Goal: Information Seeking & Learning: Check status

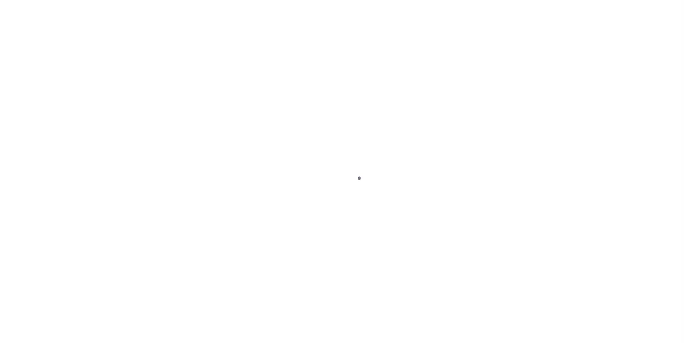
scroll to position [7, 0]
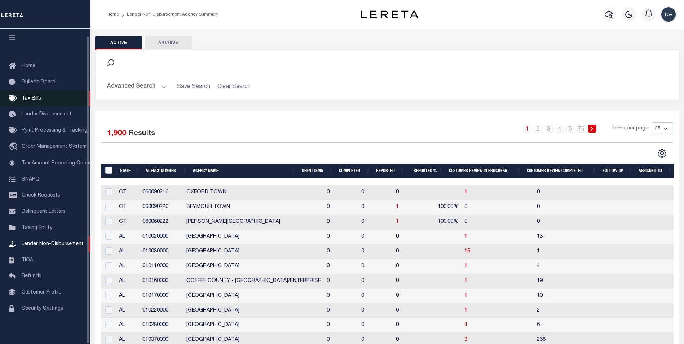
click at [31, 96] on span "Tax Bills" at bounding box center [31, 98] width 19 height 5
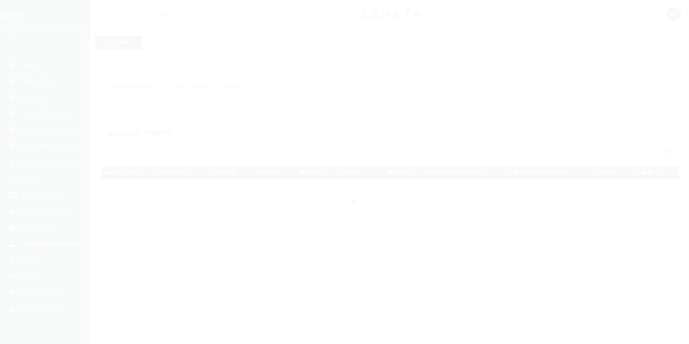
scroll to position [7, 0]
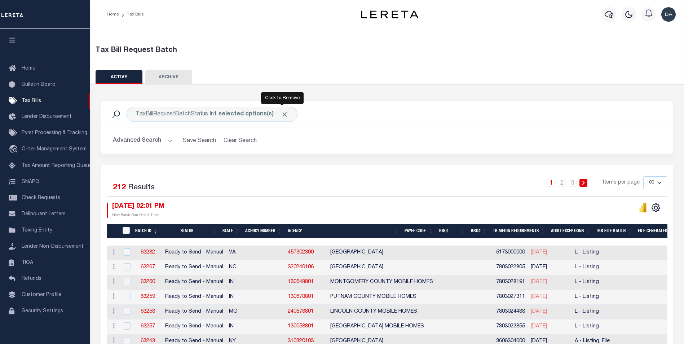
click at [285, 112] on span "Click to Remove" at bounding box center [285, 115] width 8 height 8
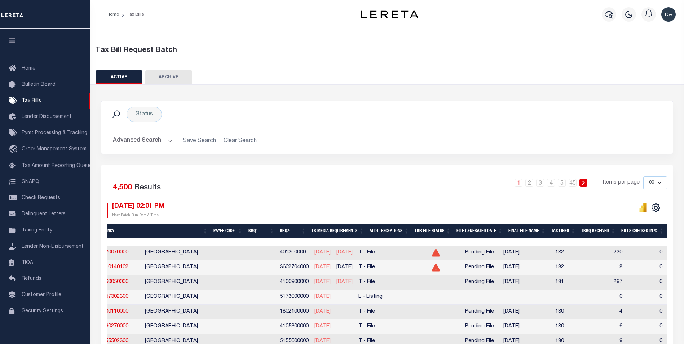
scroll to position [0, 180]
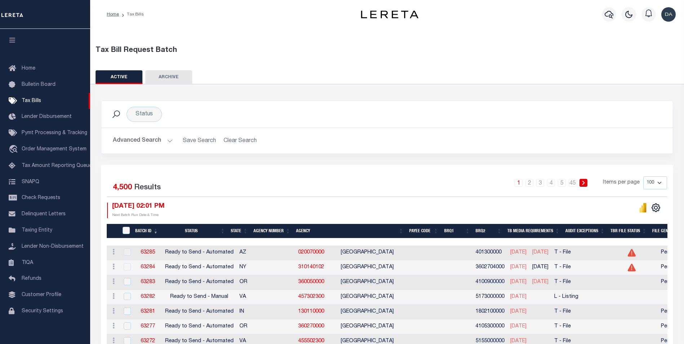
click at [177, 75] on button "ARCHIVE" at bounding box center [168, 77] width 47 height 14
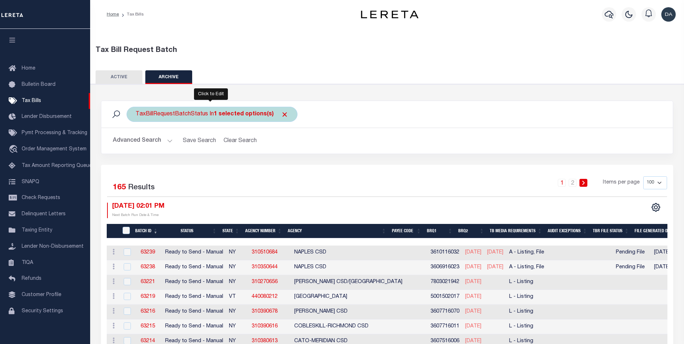
click at [287, 112] on div "TaxBillRequestBatchStatus In 1 selected options(s)" at bounding box center [212, 114] width 171 height 15
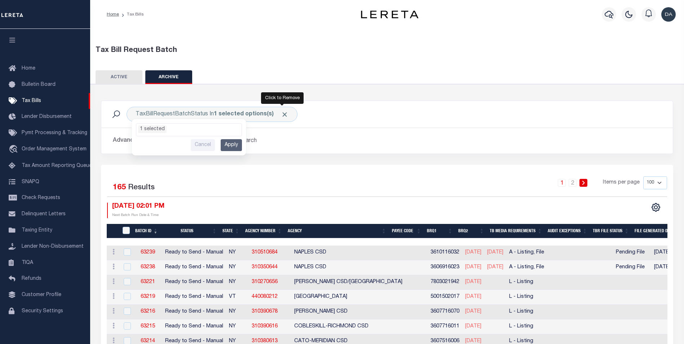
click at [281, 114] on span "Click to Remove" at bounding box center [285, 115] width 8 height 8
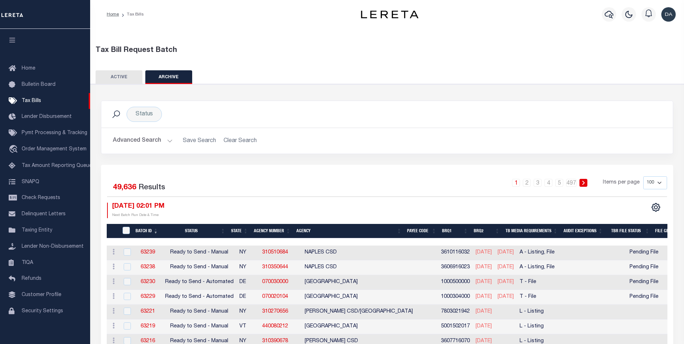
click at [142, 134] on button "Advanced Search" at bounding box center [143, 141] width 60 height 14
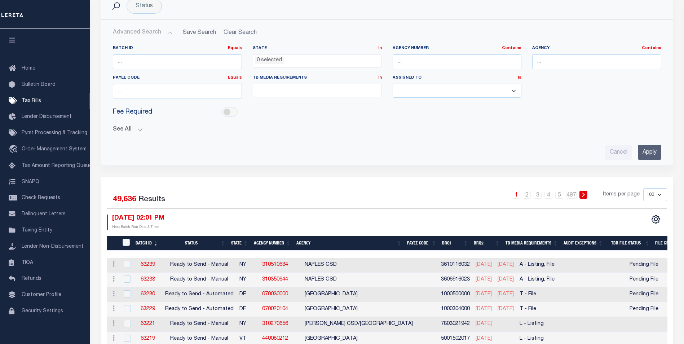
click at [583, 164] on div "Advanced Search Save Search Clear Search Batch ID Equals Equals Is Not Equal To…" at bounding box center [386, 93] width 571 height 146
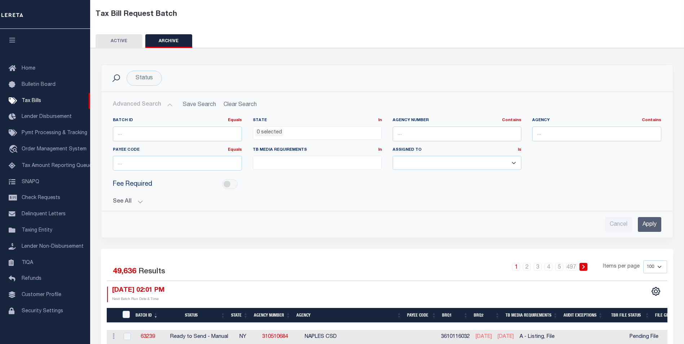
scroll to position [72, 0]
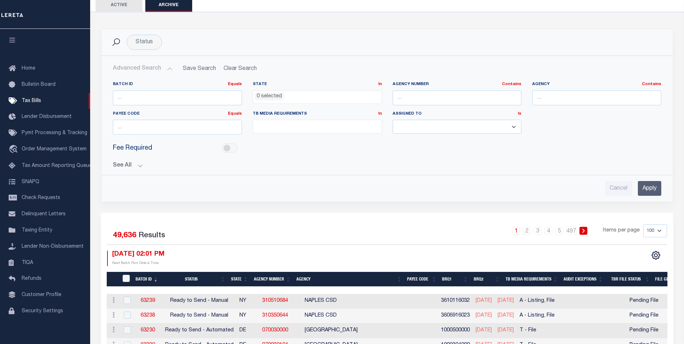
click at [125, 167] on button "See All" at bounding box center [387, 165] width 548 height 7
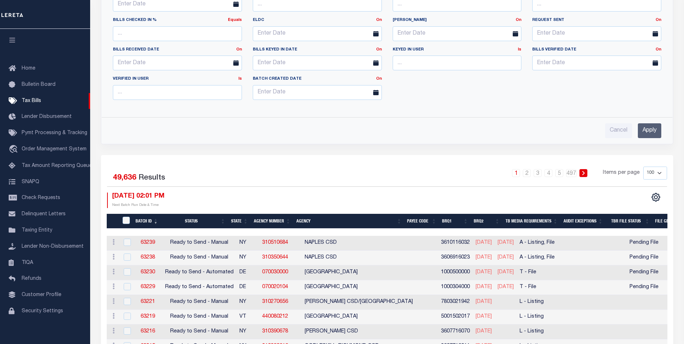
scroll to position [144, 0]
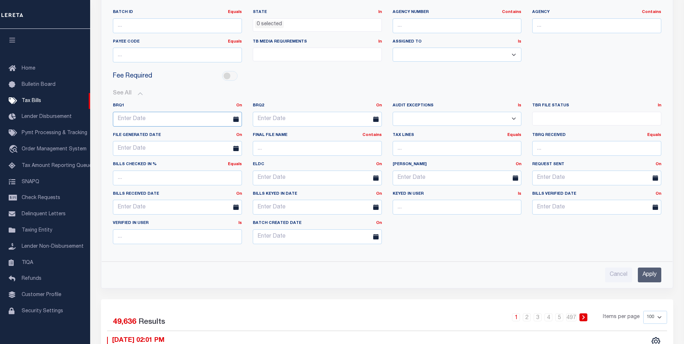
click at [162, 121] on input "text" at bounding box center [177, 119] width 129 height 15
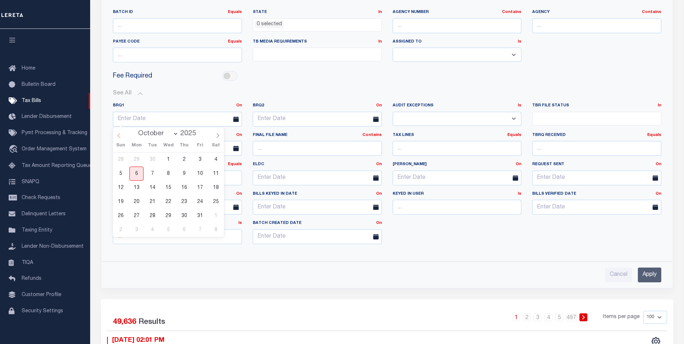
click at [119, 137] on icon at bounding box center [118, 135] width 5 height 5
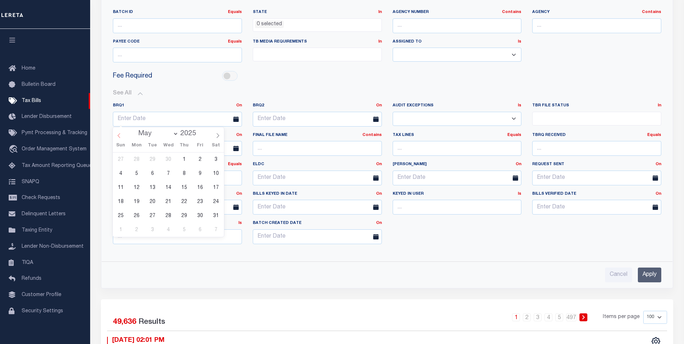
click at [119, 137] on icon at bounding box center [118, 135] width 5 height 5
click at [217, 136] on icon at bounding box center [217, 135] width 5 height 5
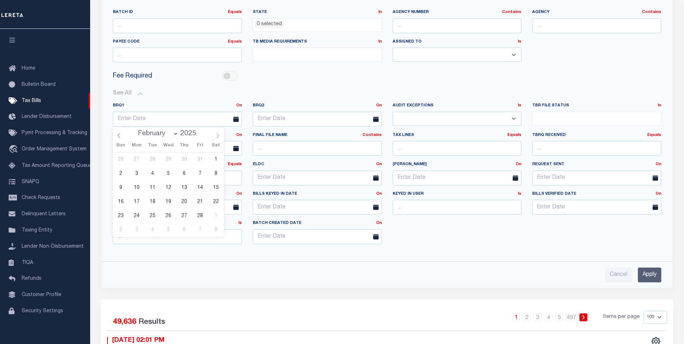
click at [217, 136] on icon at bounding box center [217, 135] width 5 height 5
select select "3"
click at [185, 201] on span "24" at bounding box center [184, 202] width 14 height 14
type input "[DATE]"
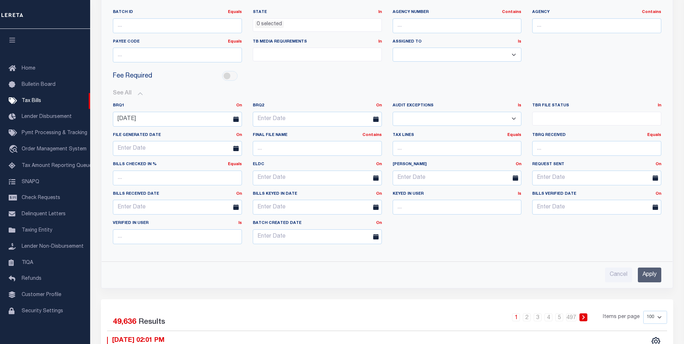
click at [650, 275] on input "Apply" at bounding box center [649, 275] width 23 height 15
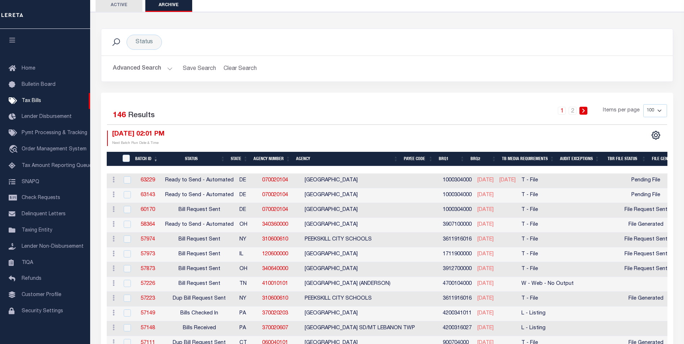
scroll to position [0, 0]
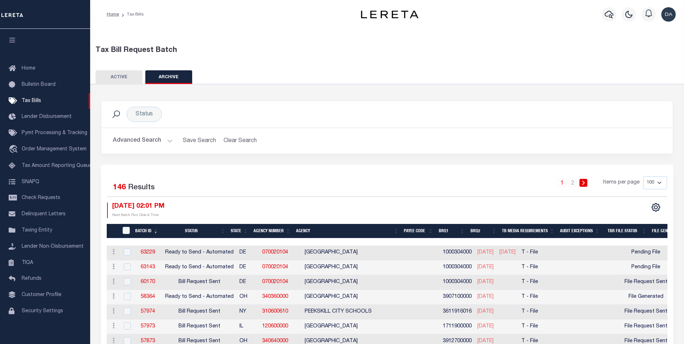
click at [146, 141] on button "Advanced Search" at bounding box center [143, 141] width 60 height 14
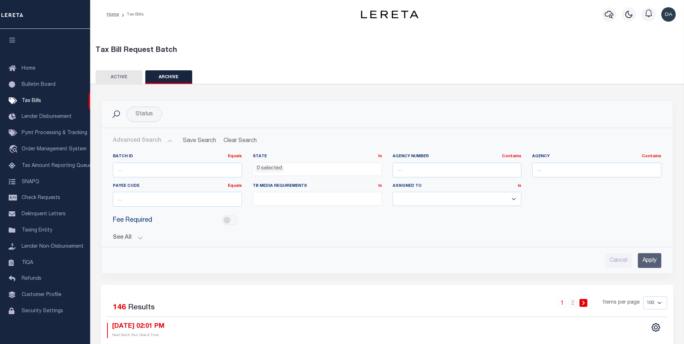
click at [128, 239] on button "See All" at bounding box center [387, 237] width 548 height 7
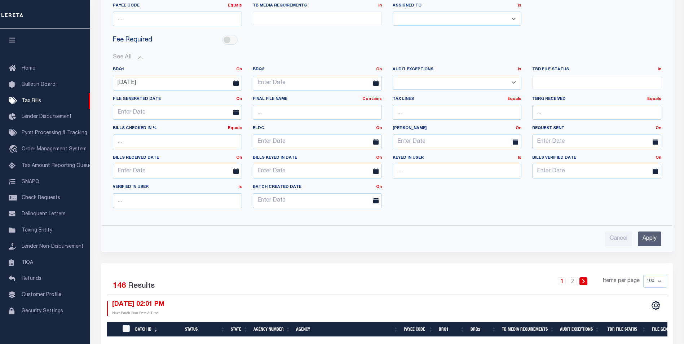
scroll to position [216, 0]
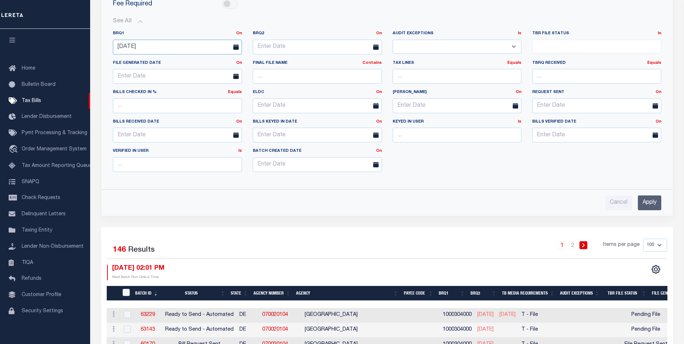
click at [213, 45] on input "[DATE]" at bounding box center [177, 47] width 129 height 15
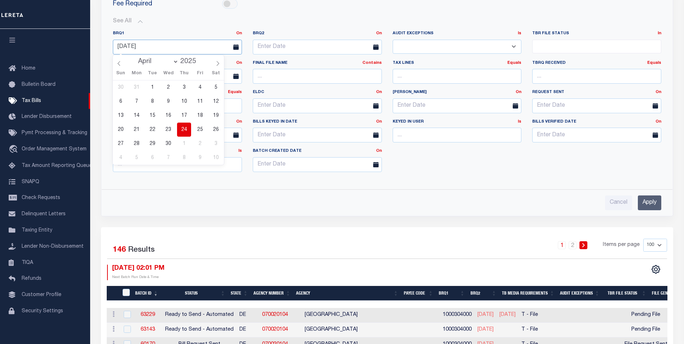
drag, startPoint x: 178, startPoint y: 45, endPoint x: 112, endPoint y: 40, distance: 66.2
click at [112, 40] on div "[DATE]" at bounding box center [177, 47] width 140 height 15
click at [149, 43] on input "[DATE]" at bounding box center [177, 47] width 129 height 15
select select "9"
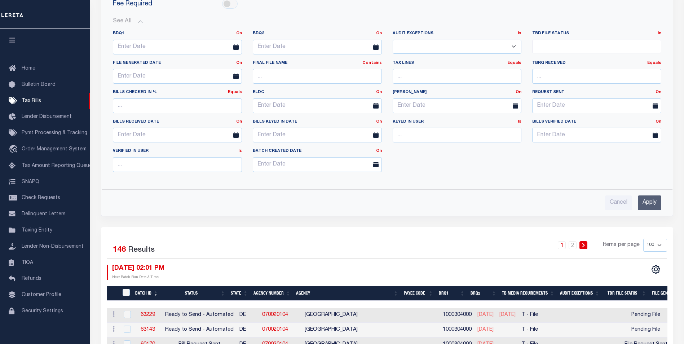
click at [660, 201] on input "Apply" at bounding box center [649, 202] width 23 height 15
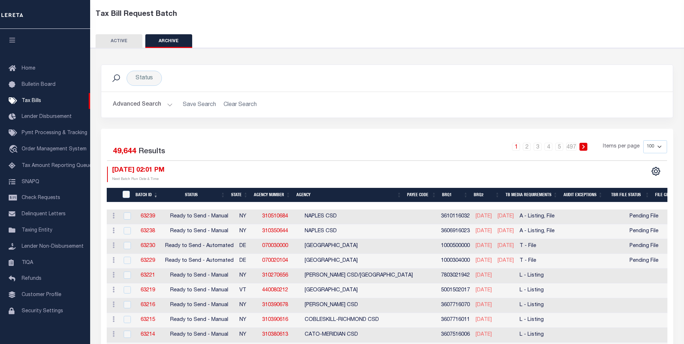
scroll to position [0, 0]
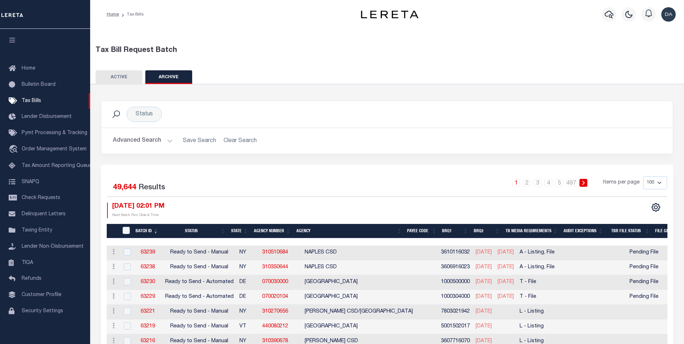
click at [132, 139] on button "Advanced Search" at bounding box center [143, 141] width 60 height 14
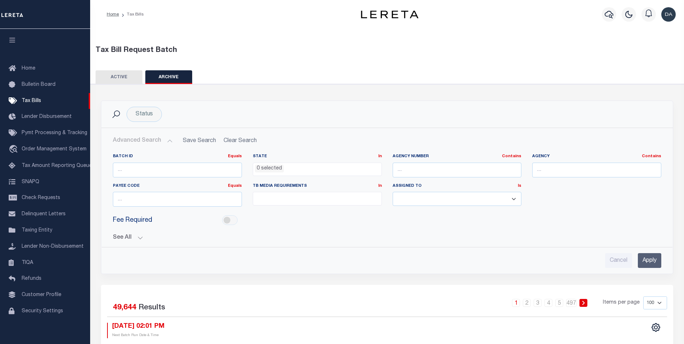
click at [118, 238] on button "See All" at bounding box center [387, 237] width 548 height 7
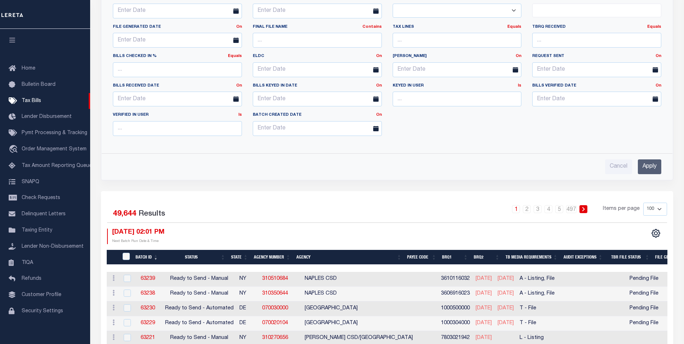
scroll to position [216, 0]
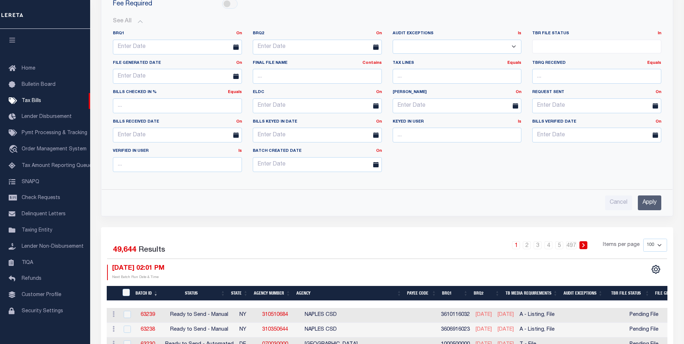
click at [374, 45] on icon at bounding box center [375, 46] width 5 height 5
click at [344, 46] on input "text" at bounding box center [317, 47] width 129 height 15
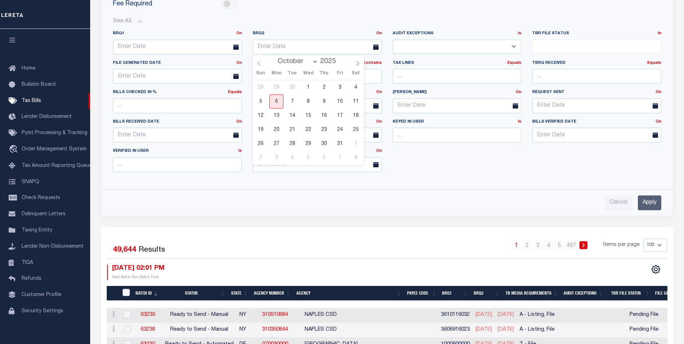
click at [258, 64] on icon at bounding box center [258, 63] width 5 height 5
select select "7"
click at [291, 98] on span "5" at bounding box center [292, 101] width 14 height 14
type input "[DATE]"
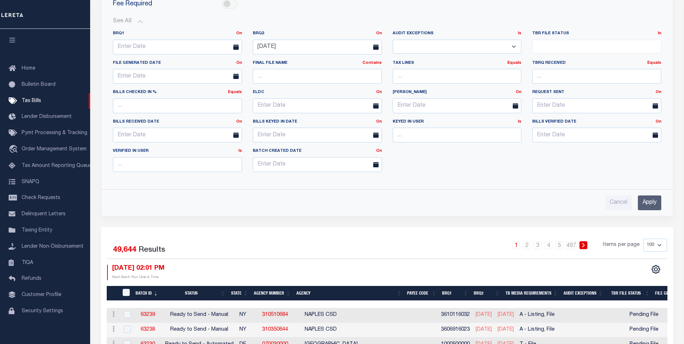
click at [639, 203] on input "Apply" at bounding box center [649, 202] width 23 height 15
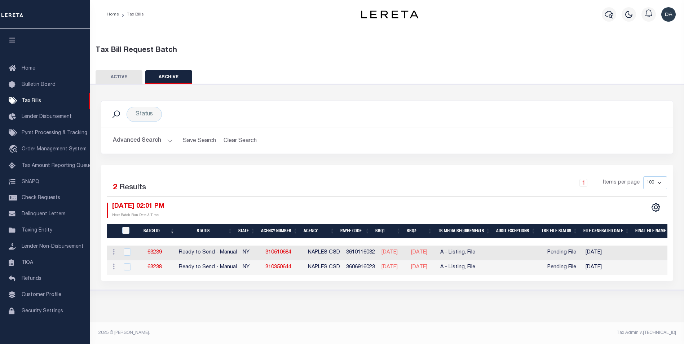
scroll to position [0, 0]
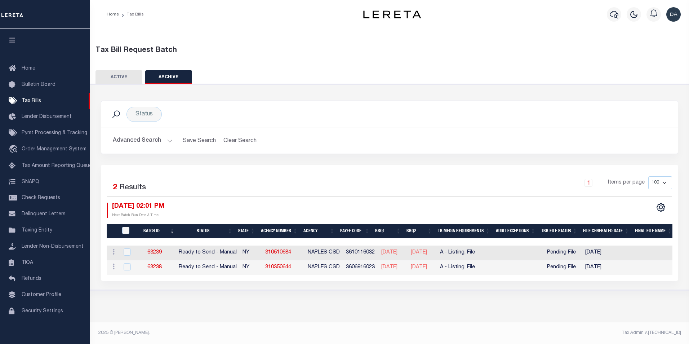
click at [140, 142] on button "Advanced Search" at bounding box center [143, 141] width 60 height 14
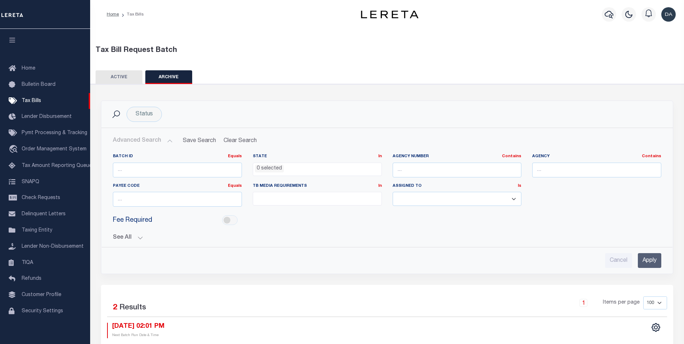
click at [131, 237] on button "See All" at bounding box center [387, 237] width 548 height 7
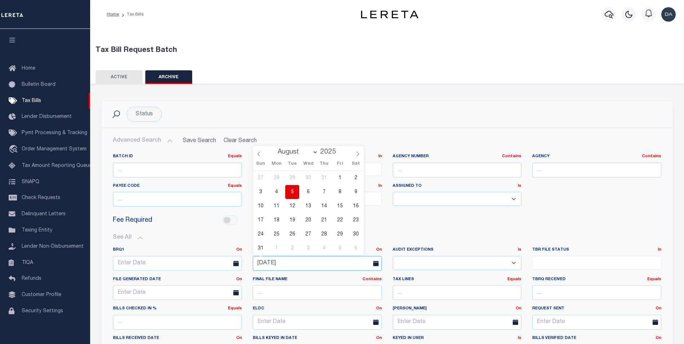
drag, startPoint x: 303, startPoint y: 261, endPoint x: 242, endPoint y: 254, distance: 61.4
click at [242, 254] on div "BRQ1 On On After Before Between BRQ2 On On After Before Between [DATE] Is Is" at bounding box center [386, 320] width 559 height 147
select select "9"
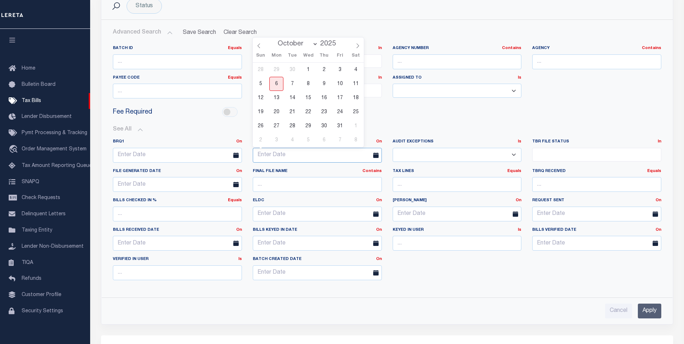
scroll to position [180, 0]
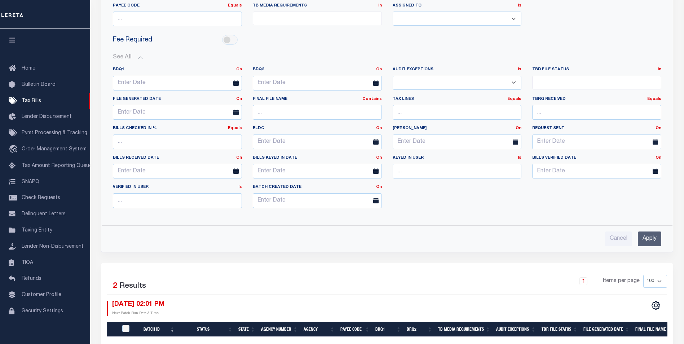
click at [649, 232] on input "Apply" at bounding box center [649, 238] width 23 height 15
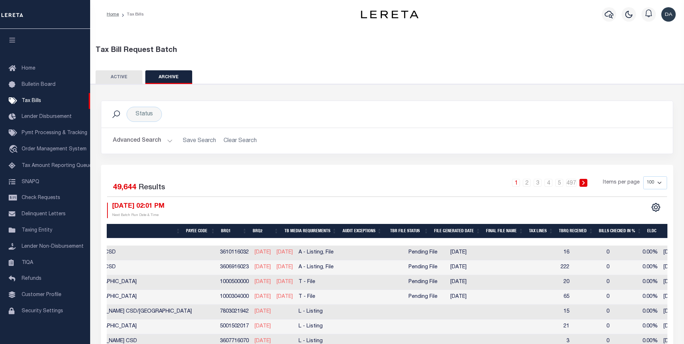
scroll to position [0, 222]
click at [506, 230] on th "Final File Name" at bounding box center [503, 231] width 43 height 15
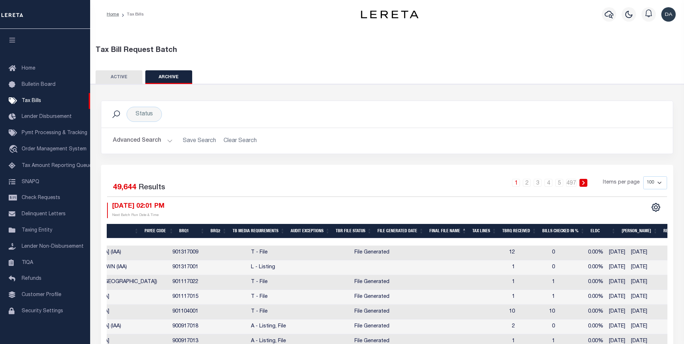
click at [461, 234] on th "Final File Name" at bounding box center [448, 231] width 43 height 15
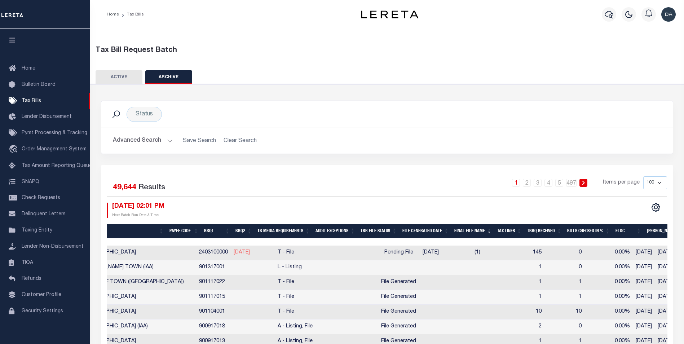
click at [502, 275] on td at bounding box center [493, 282] width 43 height 15
checkbox input "true"
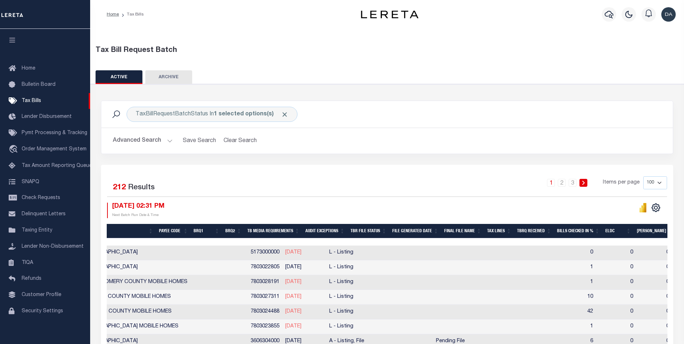
scroll to position [0, 246]
click at [477, 229] on th "Final File Name" at bounding box center [462, 231] width 43 height 15
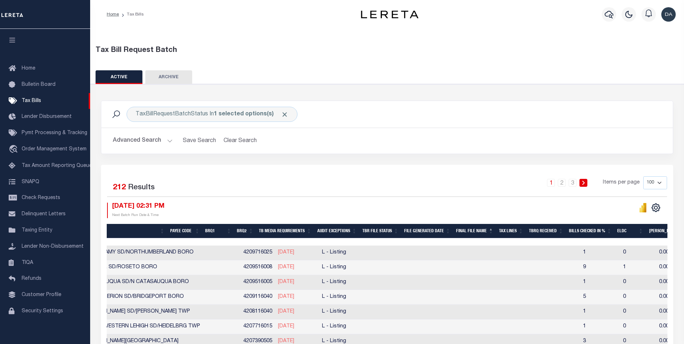
click at [477, 229] on th "Final File Name" at bounding box center [474, 231] width 43 height 15
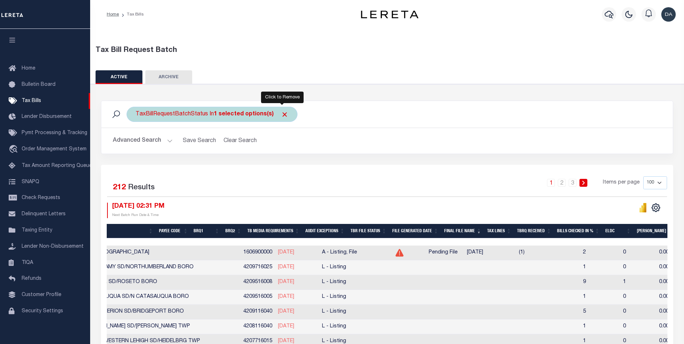
click at [281, 115] on span "Click to Remove" at bounding box center [285, 115] width 8 height 8
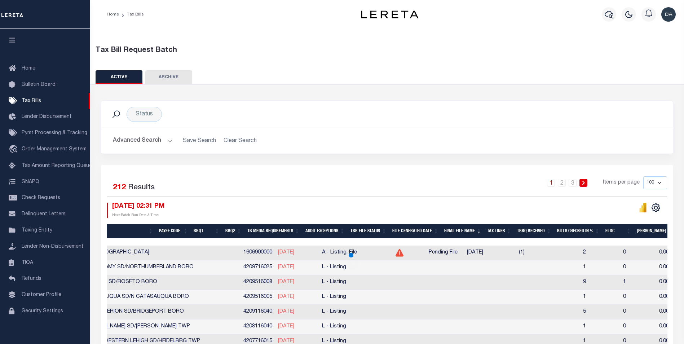
click at [164, 71] on button "ARCHIVE" at bounding box center [168, 77] width 47 height 14
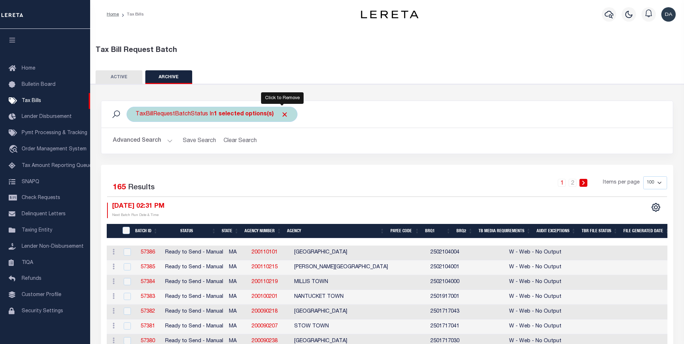
click at [281, 115] on span "Click to Remove" at bounding box center [285, 115] width 8 height 8
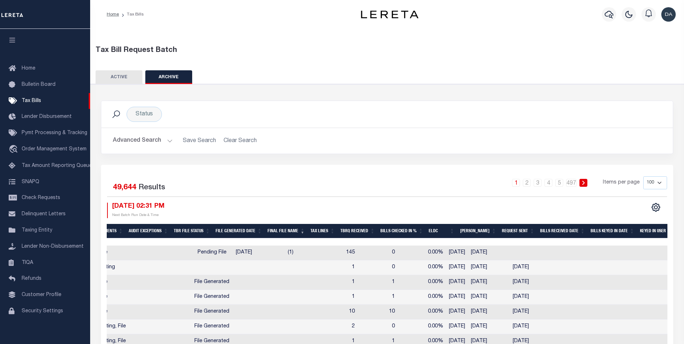
scroll to position [0, 409]
click at [307, 228] on th "Final File Name" at bounding box center [285, 231] width 43 height 15
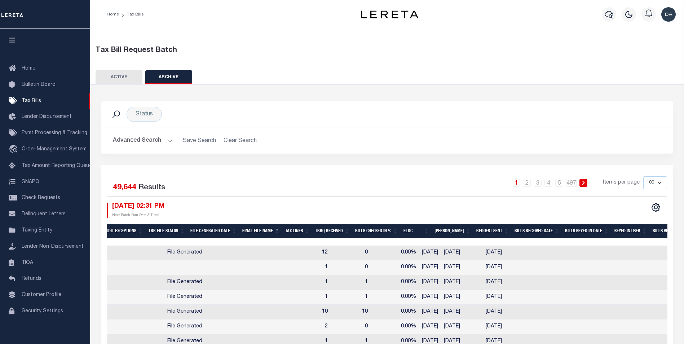
click at [269, 228] on th "Final File Name" at bounding box center [260, 231] width 43 height 15
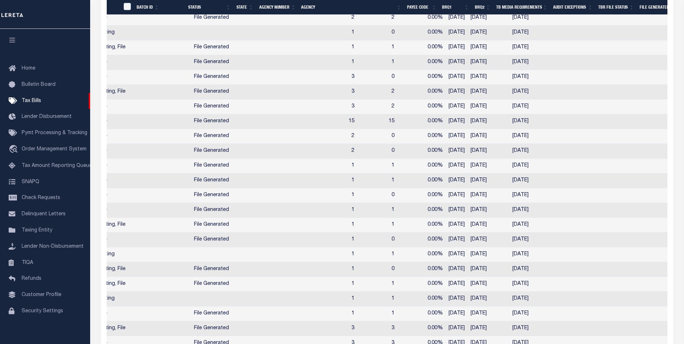
scroll to position [577, 0]
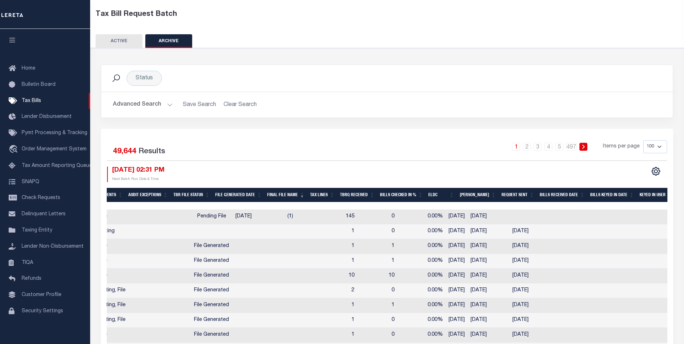
drag, startPoint x: 263, startPoint y: 216, endPoint x: 227, endPoint y: 217, distance: 35.7
click at [227, 217] on tr "ACTIONS Delete 62859 Ready to Send - Automated MD 190160000 MONTGOMERY COUNTY 2…" at bounding box center [300, 216] width 1204 height 15
copy tr "[DATE]"
click at [139, 101] on button "Advanced Search" at bounding box center [143, 105] width 60 height 14
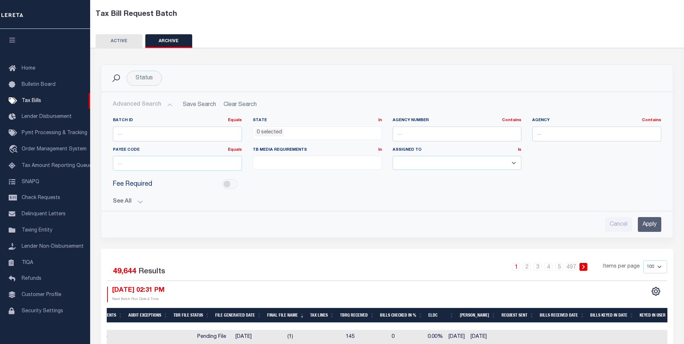
click at [118, 203] on button "See All" at bounding box center [387, 201] width 548 height 7
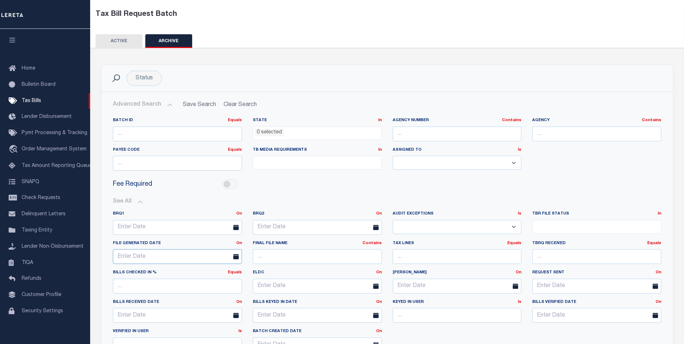
click at [134, 256] on input "text" at bounding box center [177, 256] width 129 height 15
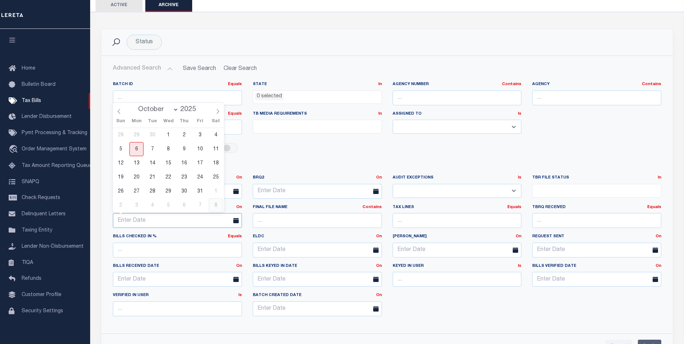
scroll to position [0, 0]
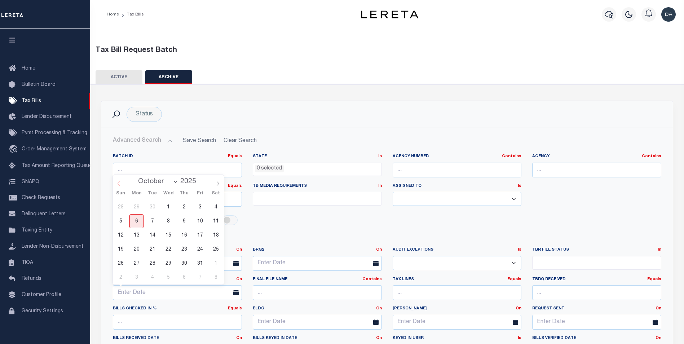
click at [119, 184] on icon at bounding box center [118, 183] width 5 height 5
select select "8"
click at [137, 262] on span "29" at bounding box center [136, 263] width 14 height 14
type input "09-29-2025"
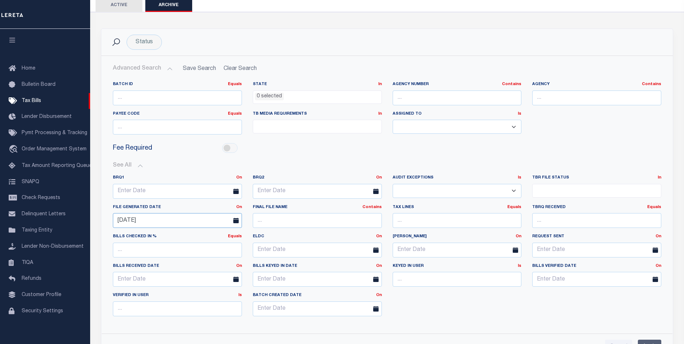
scroll to position [144, 0]
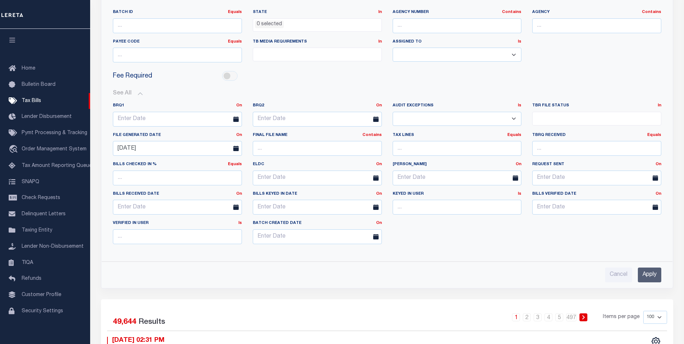
click at [650, 276] on input "Apply" at bounding box center [649, 275] width 23 height 15
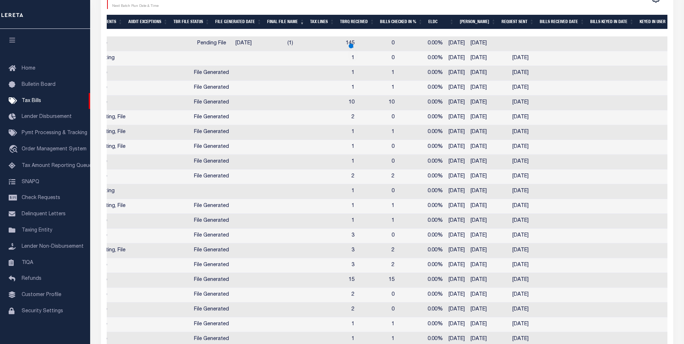
scroll to position [205, 0]
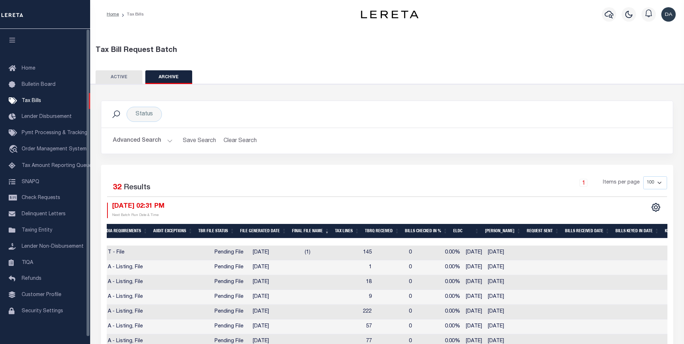
click at [127, 138] on button "Advanced Search" at bounding box center [143, 141] width 60 height 14
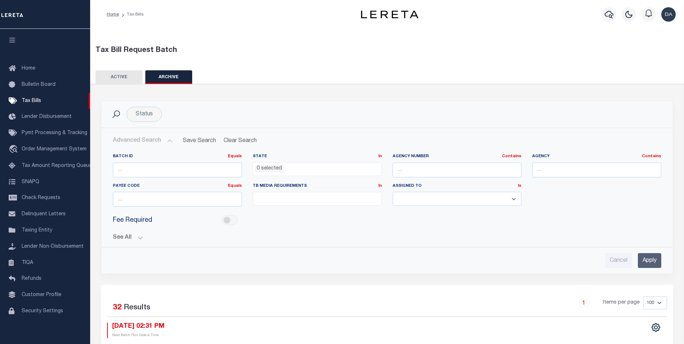
drag, startPoint x: 117, startPoint y: 231, endPoint x: 119, endPoint y: 239, distance: 8.6
click at [119, 239] on div "See All BRQ1 On On After Before Between On On After Is" at bounding box center [387, 235] width 548 height 13
click at [119, 239] on button "See All" at bounding box center [387, 237] width 548 height 7
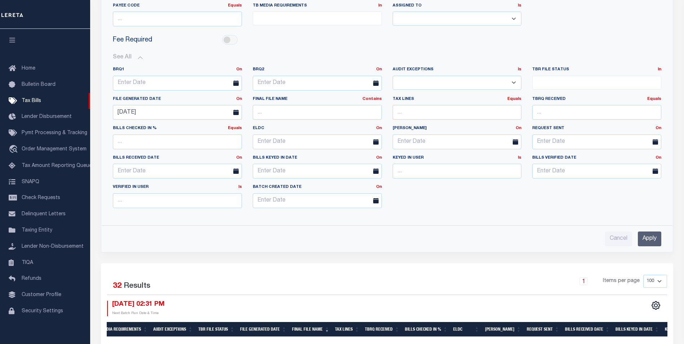
scroll to position [216, 0]
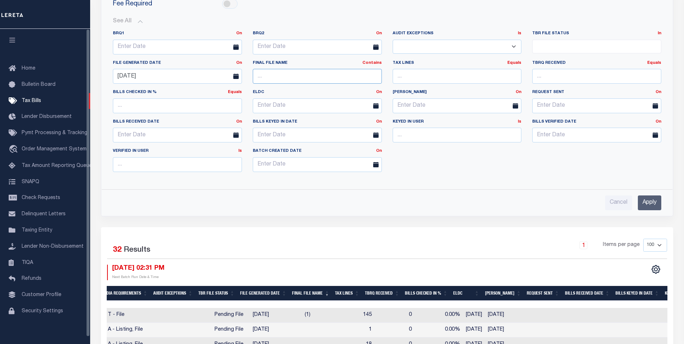
click at [292, 72] on input "text" at bounding box center [317, 76] width 129 height 15
click at [298, 75] on input "text" at bounding box center [317, 76] width 129 height 15
click at [653, 204] on input "Apply" at bounding box center [649, 202] width 23 height 15
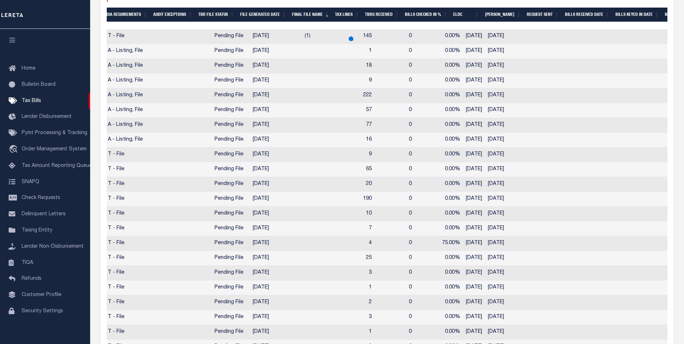
scroll to position [0, 0]
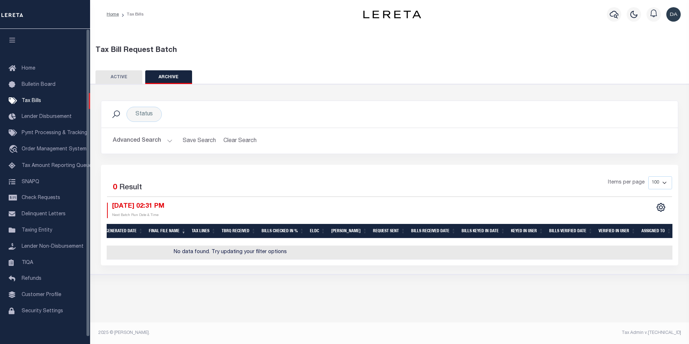
click at [127, 137] on button "Advanced Search" at bounding box center [143, 141] width 60 height 14
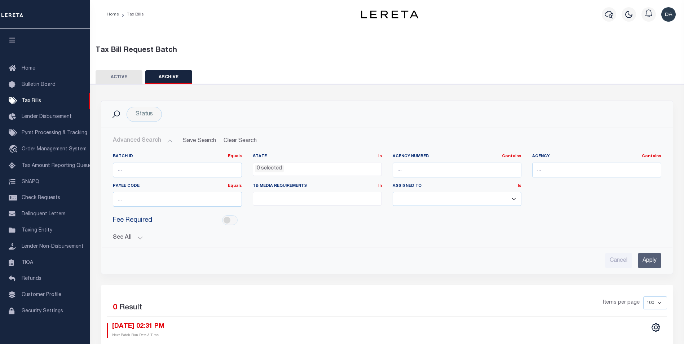
click at [124, 237] on button "See All" at bounding box center [387, 237] width 548 height 7
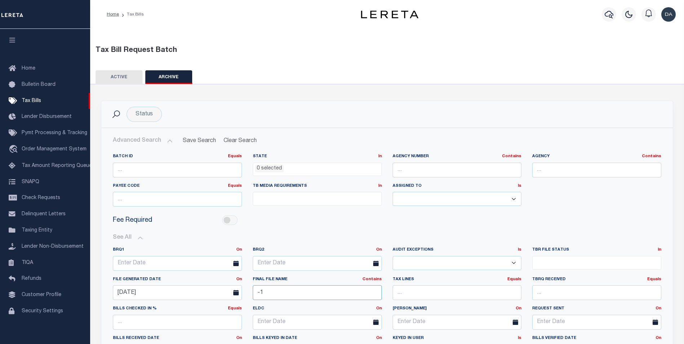
click at [259, 292] on input "-1" at bounding box center [317, 292] width 129 height 15
click at [270, 293] on input "(1" at bounding box center [317, 292] width 129 height 15
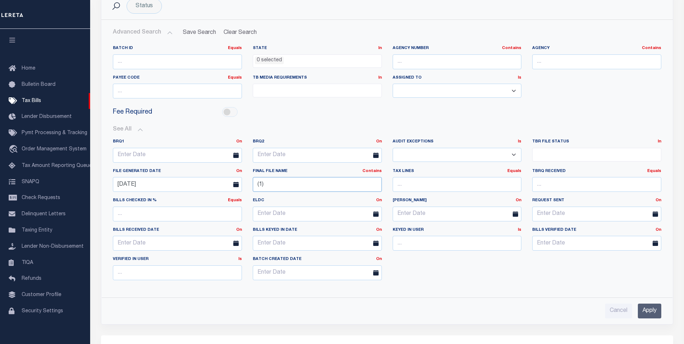
scroll to position [236, 0]
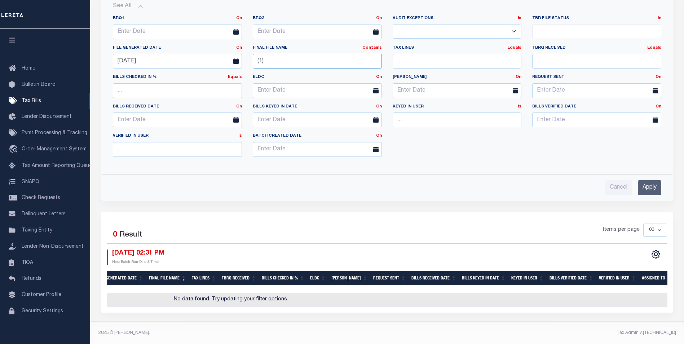
type input "(1)"
click at [654, 183] on input "Apply" at bounding box center [649, 187] width 23 height 15
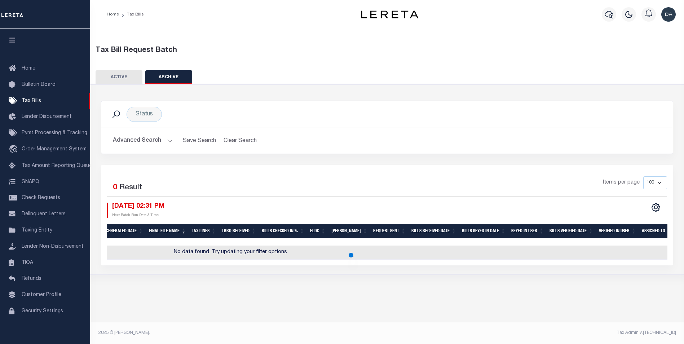
scroll to position [0, 0]
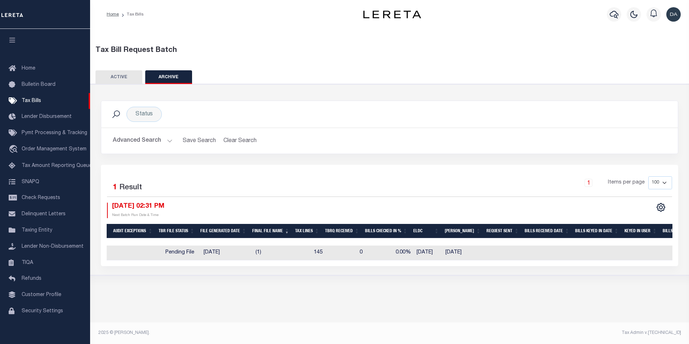
click at [137, 145] on button "Advanced Search" at bounding box center [143, 141] width 60 height 14
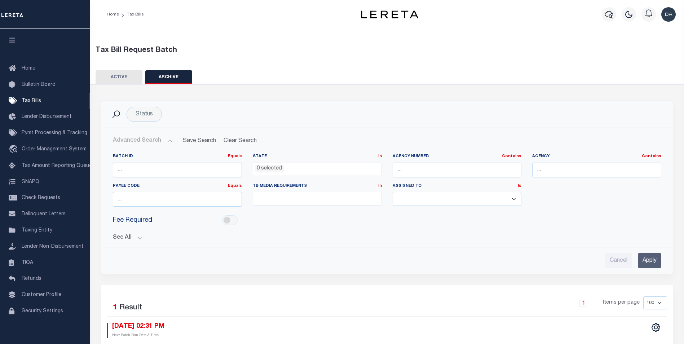
scroll to position [72, 0]
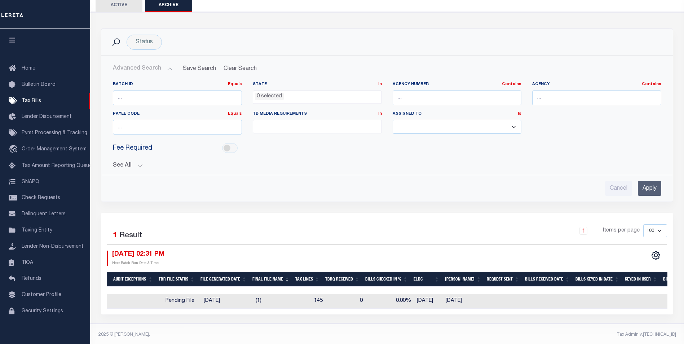
click at [121, 160] on div "See All BRQ1 On On After Before Between On On After Is" at bounding box center [387, 162] width 548 height 13
click at [122, 165] on button "See All" at bounding box center [387, 165] width 548 height 7
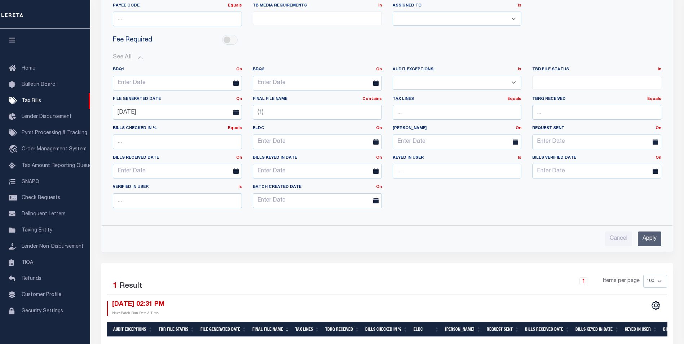
scroll to position [216, 0]
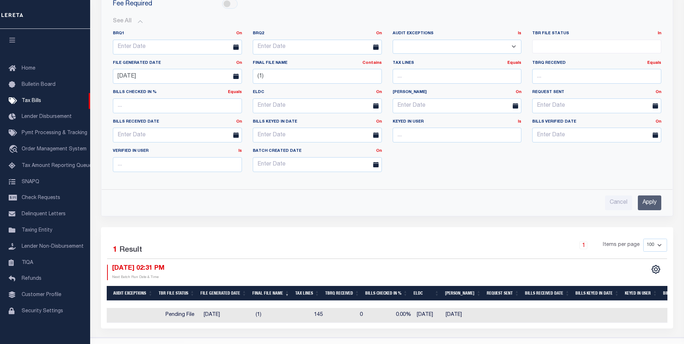
click at [223, 239] on div "Selected 1 Result" at bounding box center [173, 249] width 132 height 20
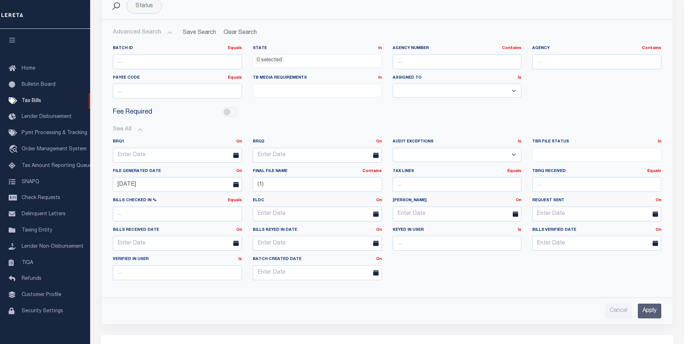
scroll to position [0, 0]
